Goal: Communication & Community: Answer question/provide support

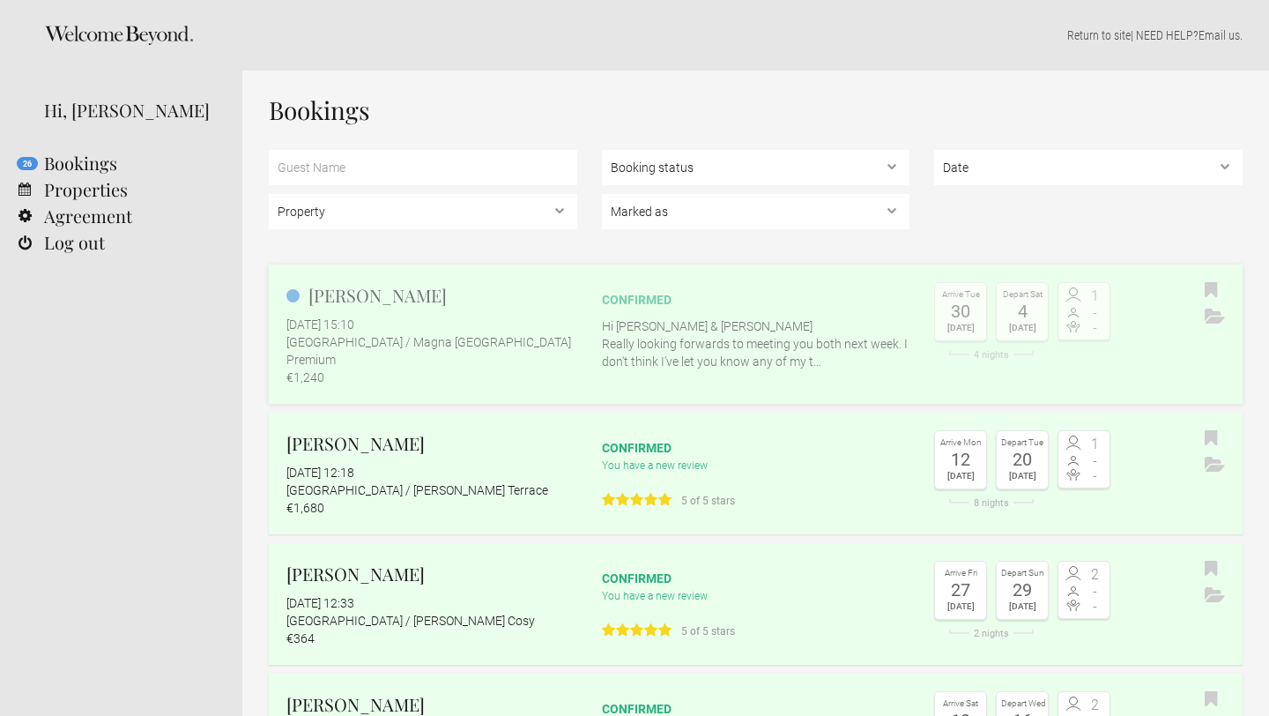
click at [694, 341] on p "Hi [PERSON_NAME] & [PERSON_NAME] Really looking forwards to meeting you both ne…" at bounding box center [756, 343] width 308 height 53
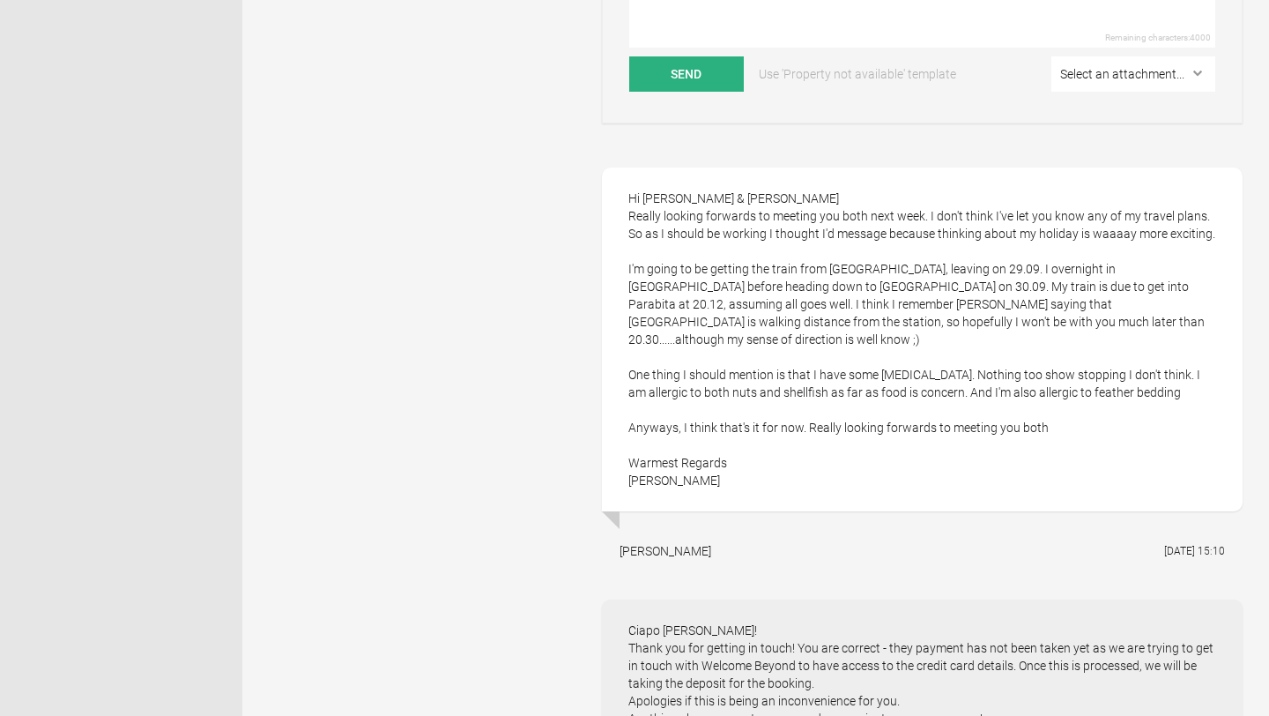
scroll to position [686, 0]
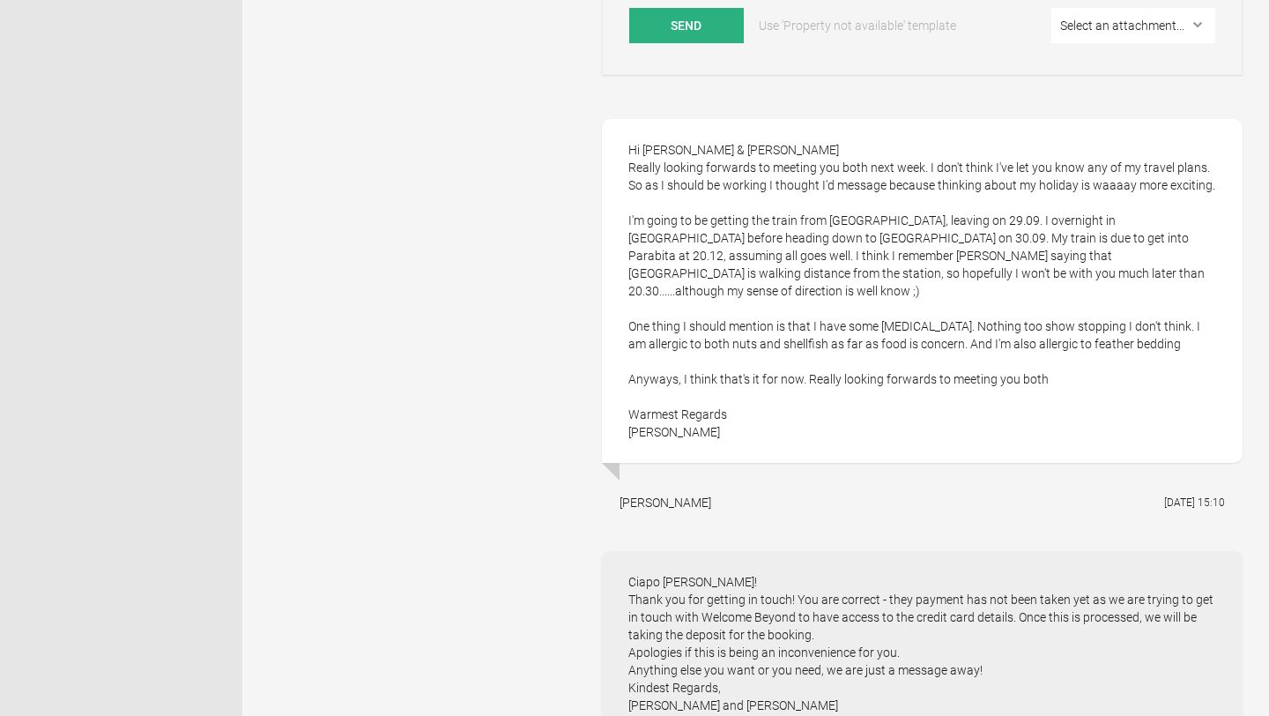
drag, startPoint x: 735, startPoint y: 396, endPoint x: 626, endPoint y: 150, distance: 269.1
click at [626, 150] on div "Hi Richard & Marco Really looking forwards to meeting you both next week. I don…" at bounding box center [922, 291] width 641 height 344
copy div "Hi Richard & Marco Really looking forwards to meeting you both next week. I don…"
click at [813, 385] on div "Hi Richard & Marco Really looking forwards to meeting you both next week. I don…" at bounding box center [922, 291] width 641 height 344
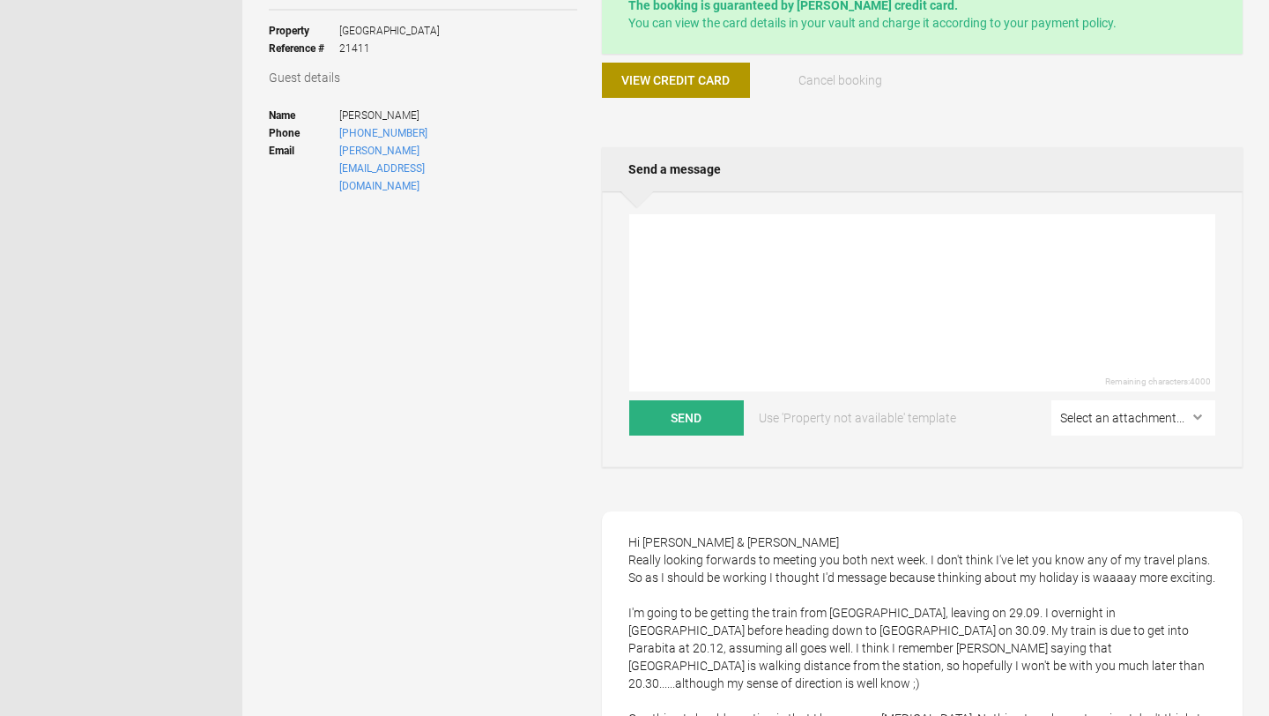
scroll to position [256, 0]
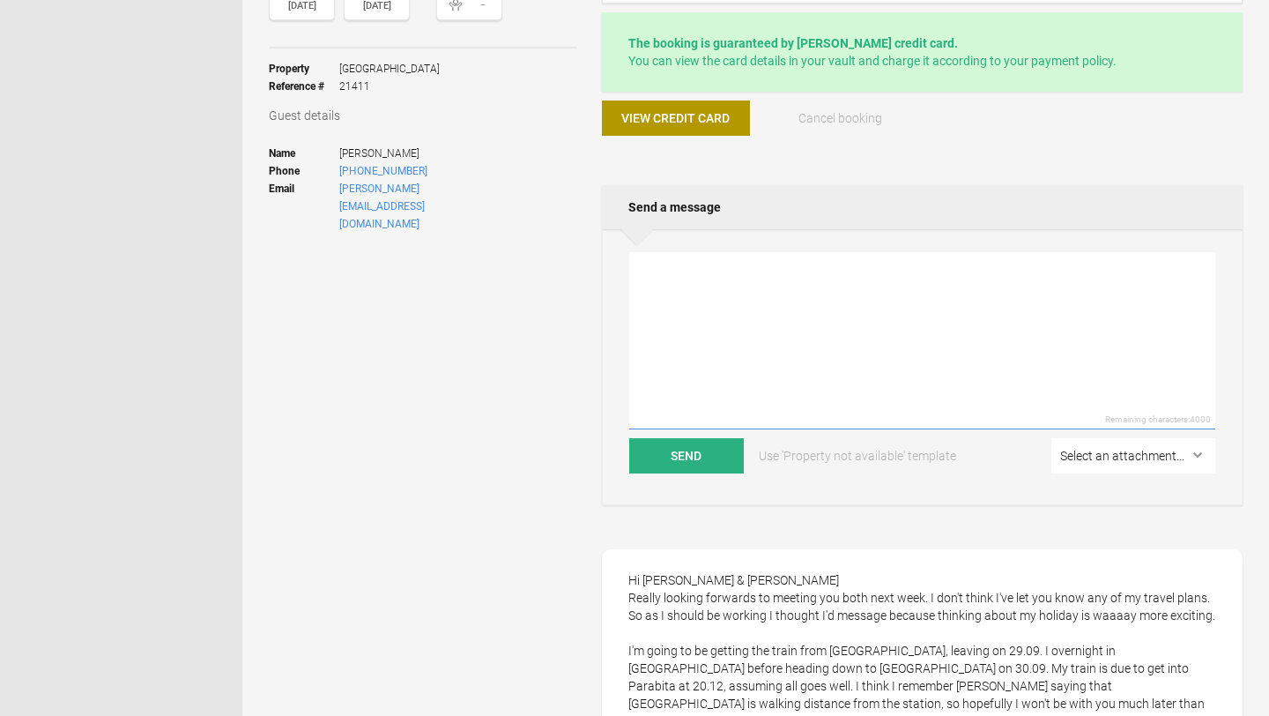
click at [742, 287] on textarea at bounding box center [922, 340] width 586 height 177
paste textarea "Hi [Name], Thank you for your message! We’re really looking forward to welcomin…"
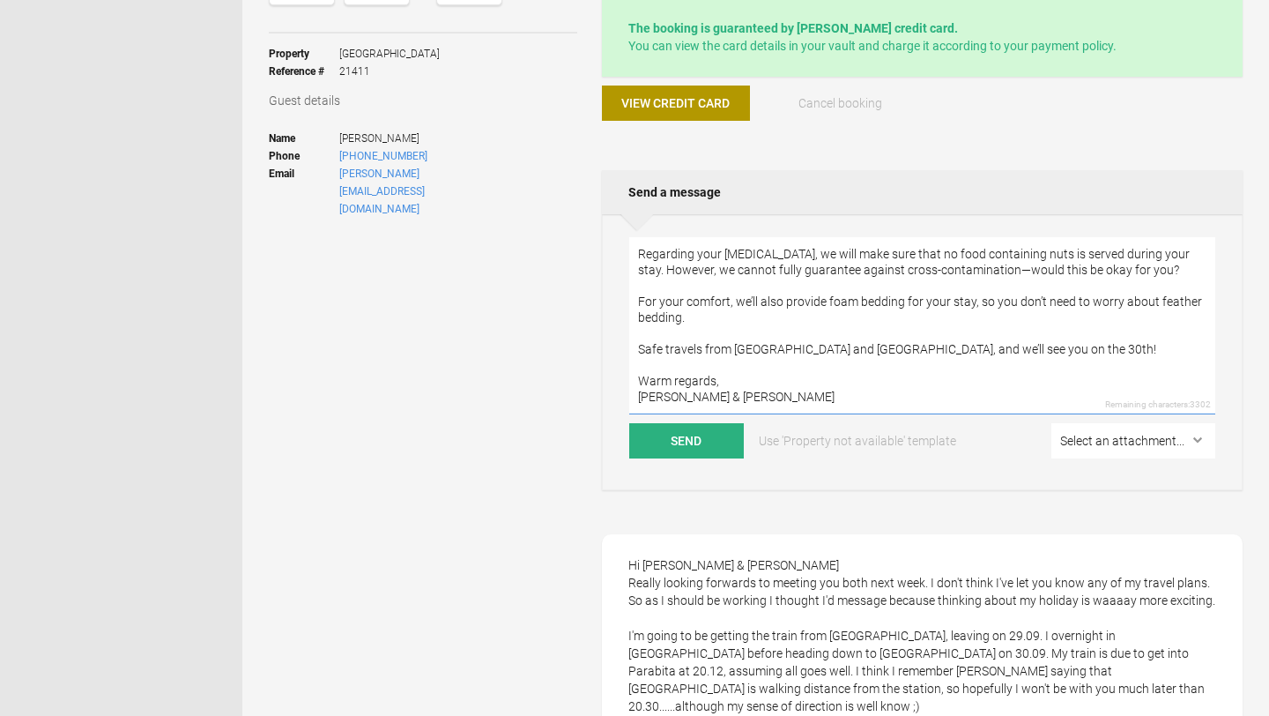
scroll to position [0, 0]
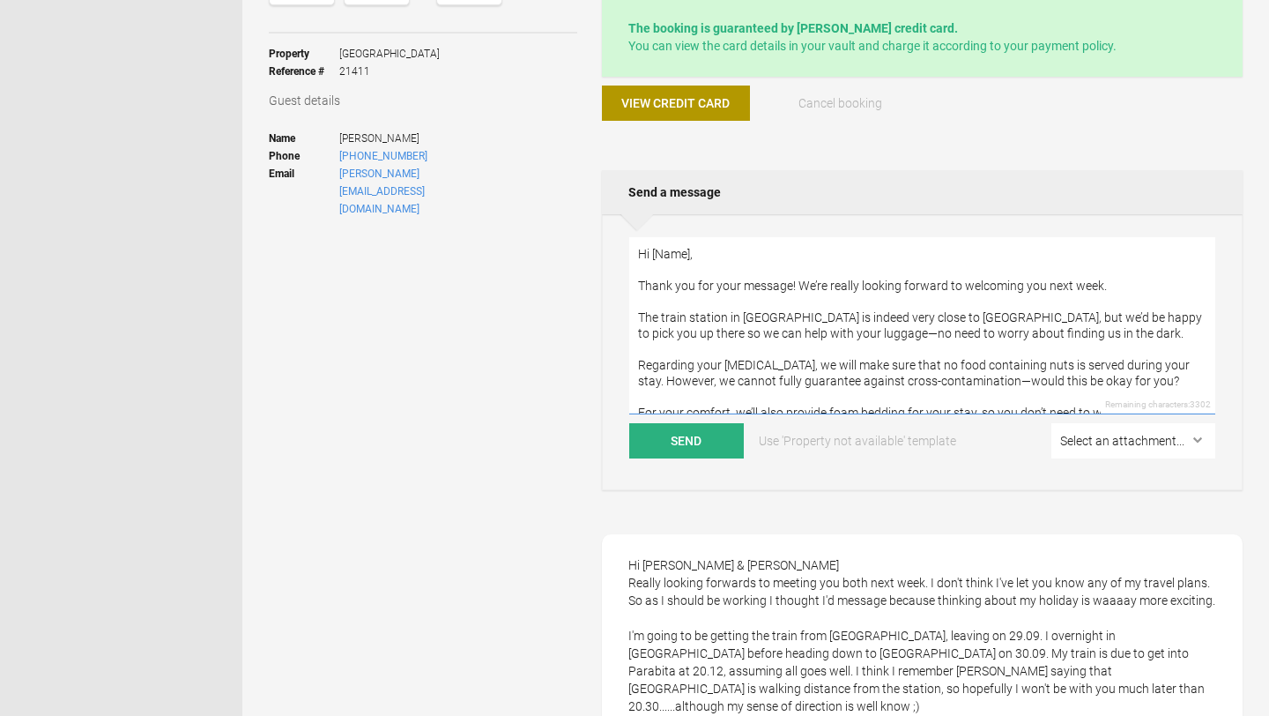
drag, startPoint x: 713, startPoint y: 260, endPoint x: 612, endPoint y: 259, distance: 100.5
click at [612, 259] on div "Hi [Name], Thank you for your message! We’re really looking forward to welcomin…" at bounding box center [922, 352] width 641 height 276
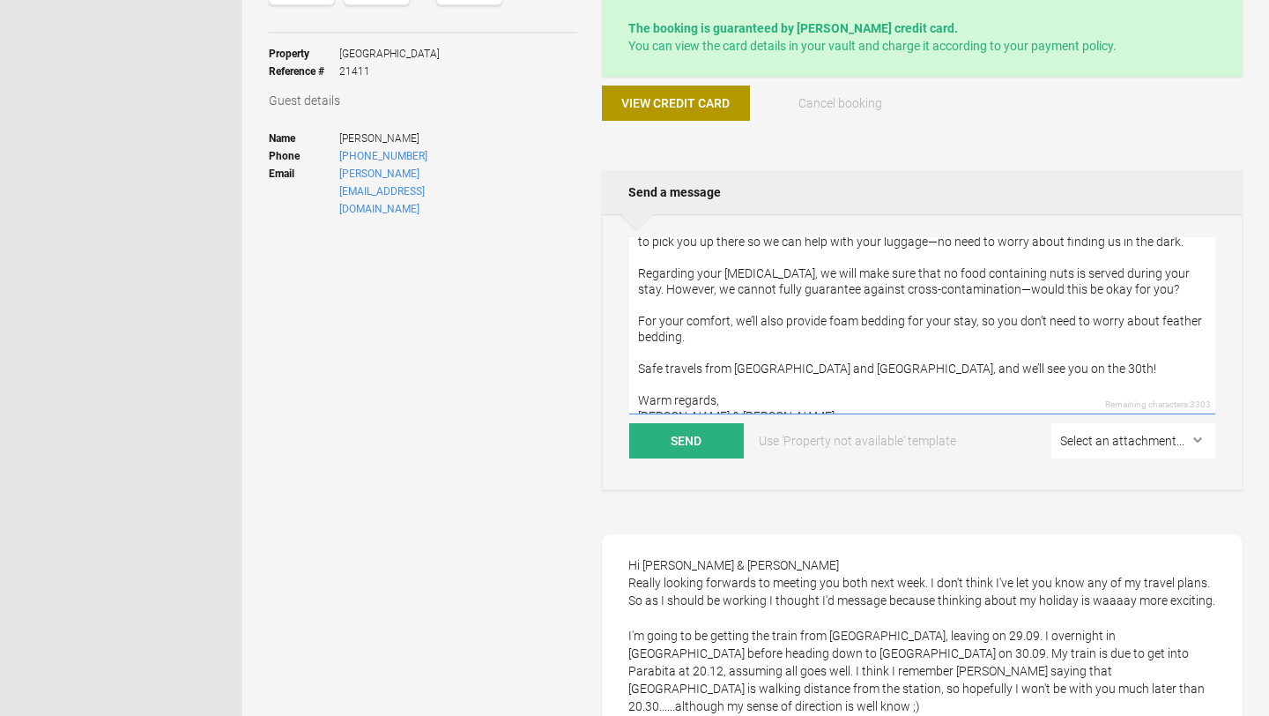
scroll to position [111, 0]
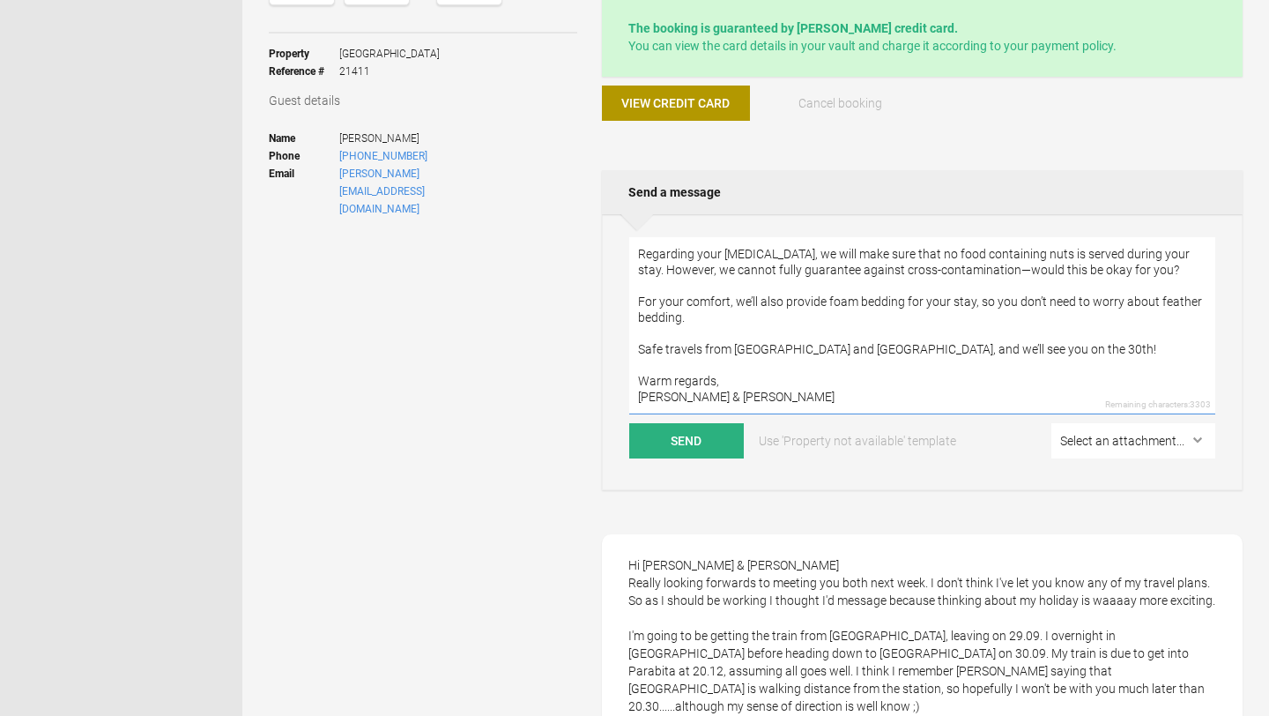
drag, startPoint x: 731, startPoint y: 380, endPoint x: 634, endPoint y: 380, distance: 97.8
click at [634, 380] on textarea "Ciao E-J! Thank you for your message! We’re really looking forward to welcoming…" at bounding box center [922, 325] width 586 height 177
type textarea "Ciao E-J! Thank you for your message! We’re really looking forward to welcoming…"
click at [697, 443] on button "Send" at bounding box center [686, 440] width 115 height 35
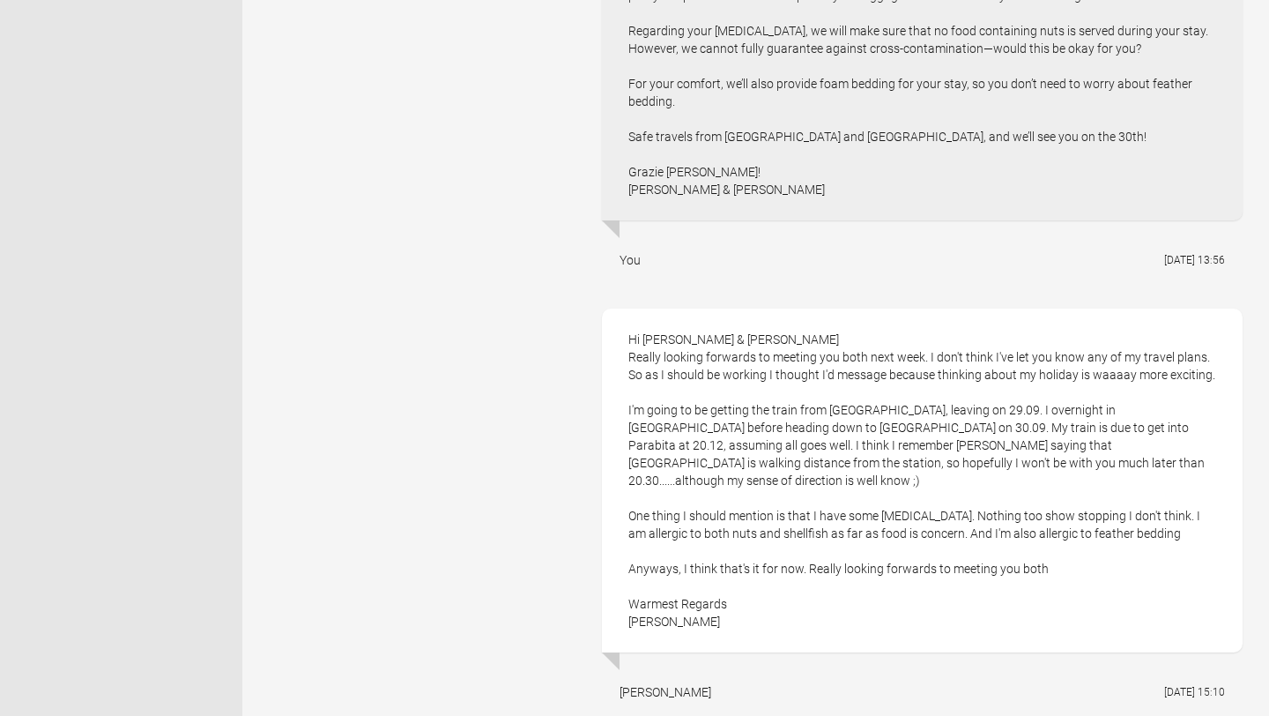
scroll to position [932, 0]
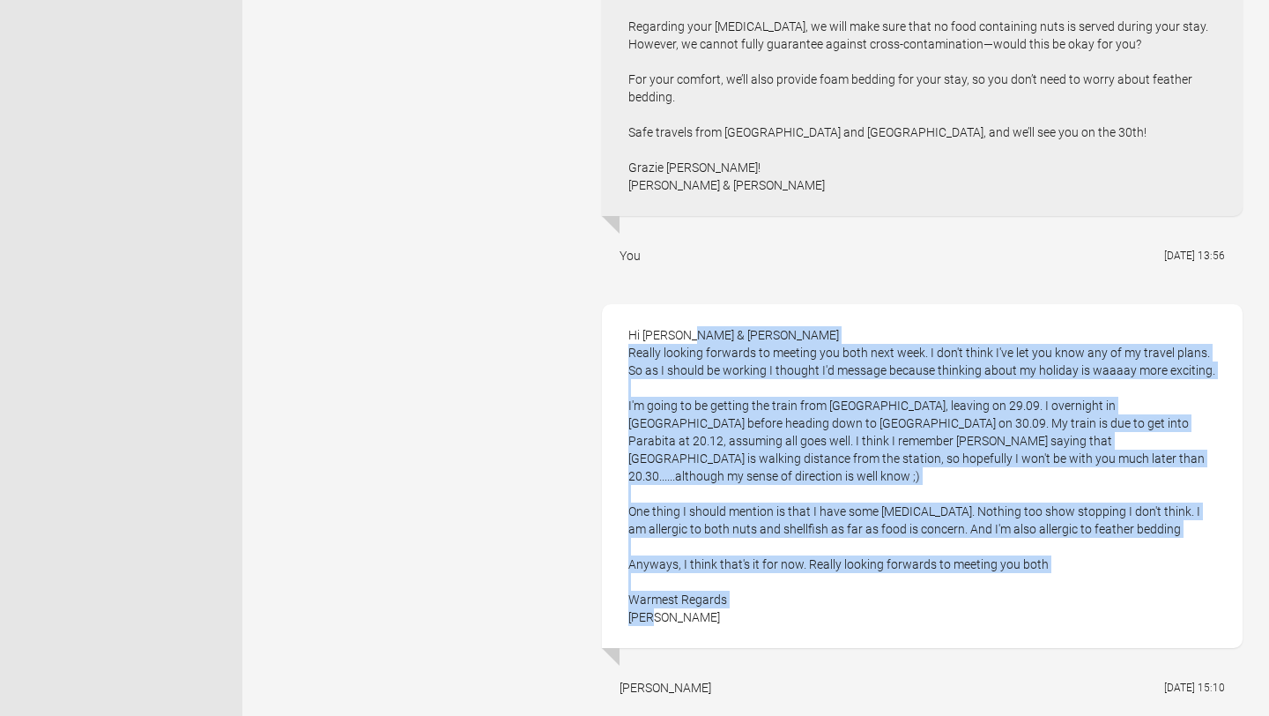
drag, startPoint x: 664, startPoint y: 605, endPoint x: 622, endPoint y: 337, distance: 271.9
click at [622, 337] on div "Hi Richard & Marco Really looking forwards to meeting you both next week. I don…" at bounding box center [922, 476] width 641 height 344
copy div "Hi Richard & Marco Really looking forwards to meeting you both next week. I don…"
